Goal: Information Seeking & Learning: Find specific fact

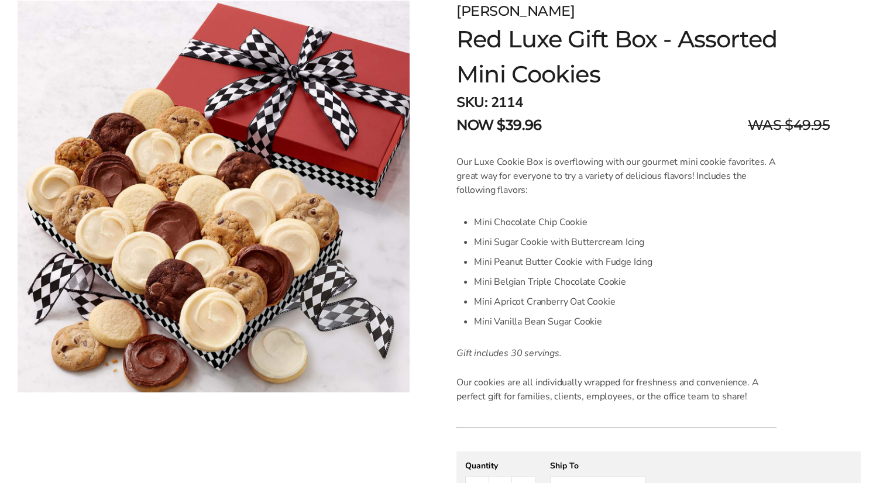
scroll to position [185, 0]
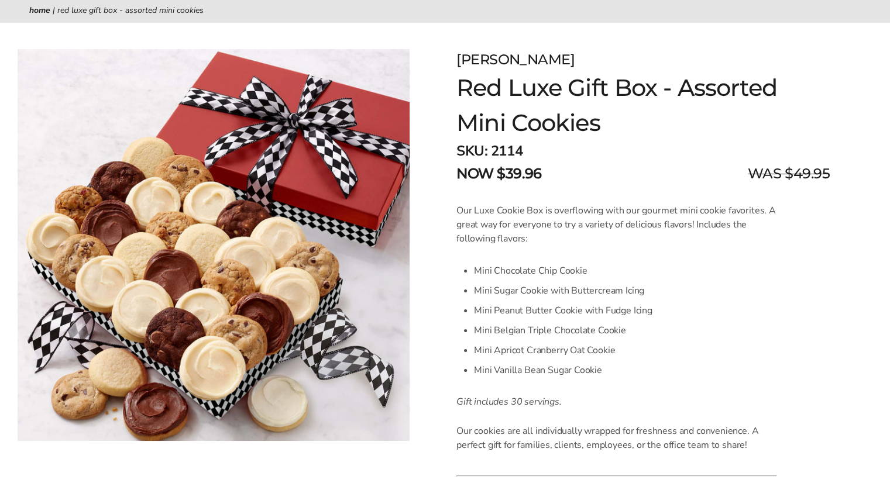
scroll to position [136, 0]
drag, startPoint x: 560, startPoint y: 404, endPoint x: 512, endPoint y: 406, distance: 47.4
click at [512, 406] on p "Gift includes 30 servings." at bounding box center [617, 402] width 320 height 14
copy em "30 servings."
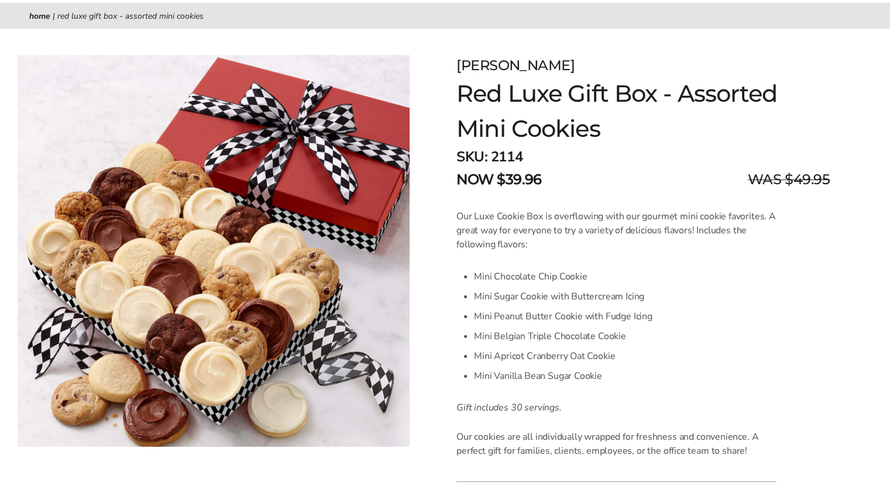
scroll to position [131, 0]
drag, startPoint x: 513, startPoint y: 403, endPoint x: 560, endPoint y: 405, distance: 46.3
click at [560, 405] on p "Gift includes 30 servings." at bounding box center [617, 407] width 320 height 14
drag, startPoint x: 513, startPoint y: 407, endPoint x: 560, endPoint y: 410, distance: 47.5
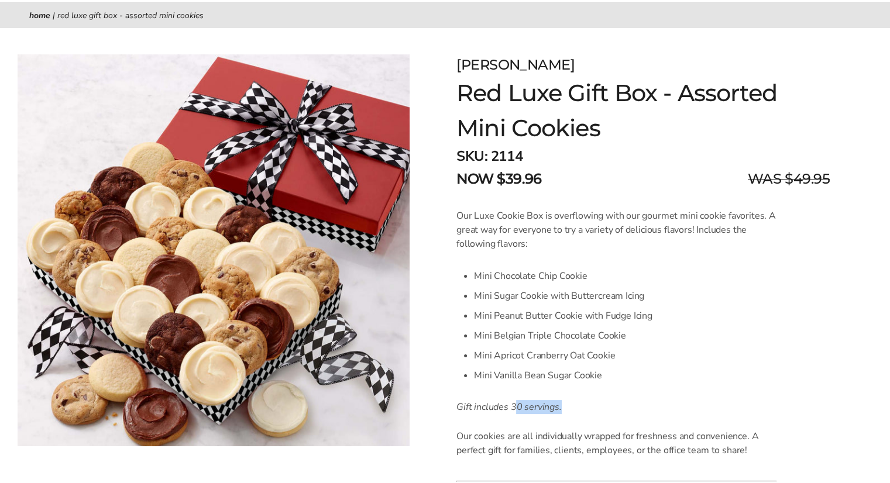
click at [560, 410] on p "Gift includes 30 servings." at bounding box center [617, 407] width 320 height 14
click at [538, 413] on p "Gift includes 30 servings." at bounding box center [617, 407] width 320 height 14
drag, startPoint x: 511, startPoint y: 407, endPoint x: 561, endPoint y: 409, distance: 49.8
click at [561, 409] on p "Gift includes 30 servings." at bounding box center [617, 407] width 320 height 14
copy p "30 servings."
